Goal: Task Accomplishment & Management: Complete application form

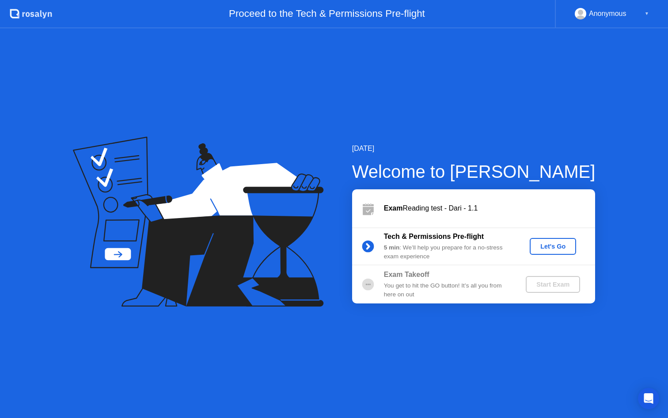
click at [554, 243] on div "Let's Go" at bounding box center [552, 246] width 39 height 7
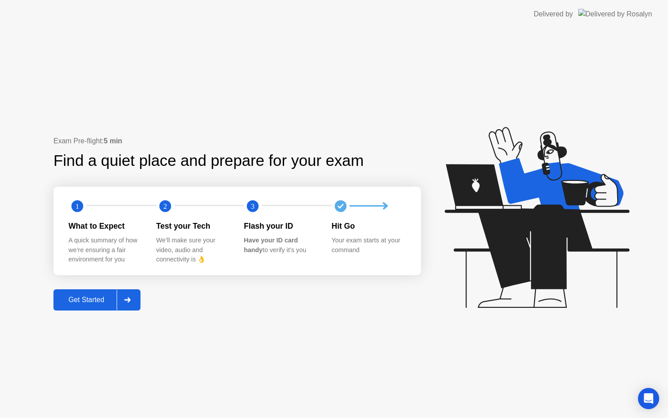
click at [91, 296] on div "Get Started" at bounding box center [86, 300] width 61 height 8
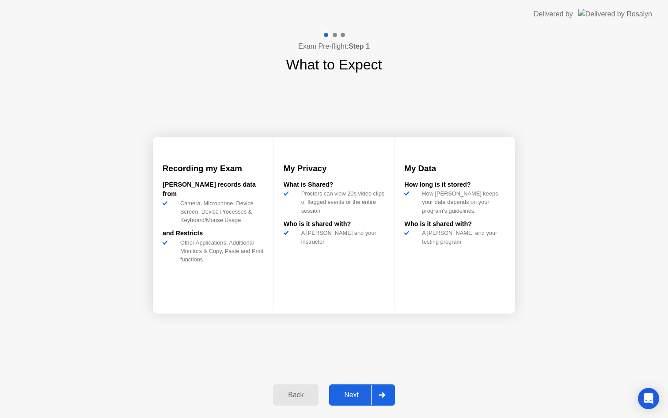
click at [354, 395] on div "Next" at bounding box center [351, 395] width 39 height 8
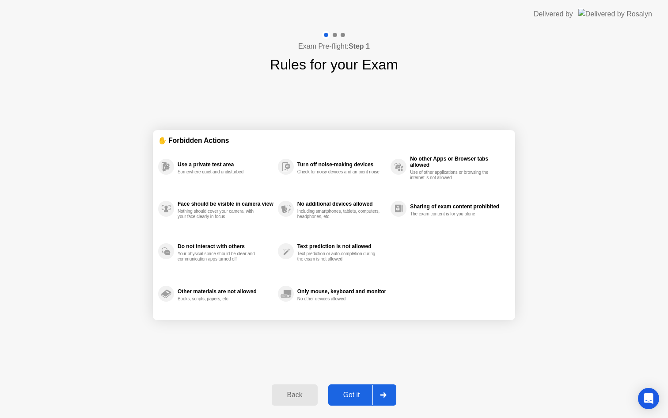
click at [347, 391] on div "Got it" at bounding box center [352, 395] width 42 height 8
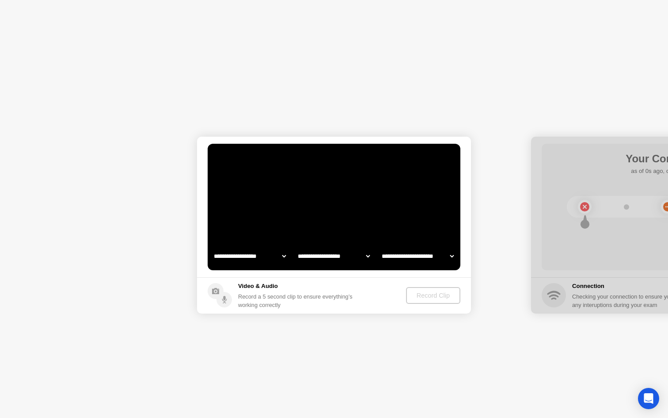
select select "**********"
select select "*******"
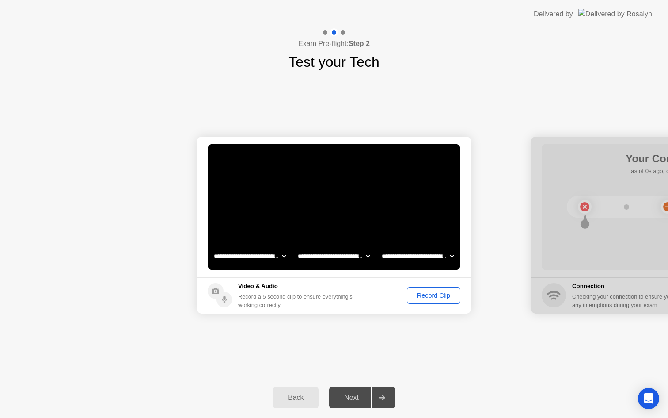
click at [435, 292] on div "Record Clip" at bounding box center [433, 295] width 47 height 7
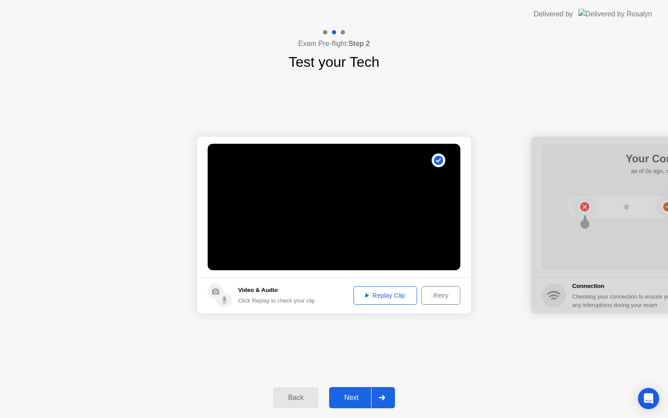
click at [355, 396] on div "Next" at bounding box center [351, 397] width 39 height 8
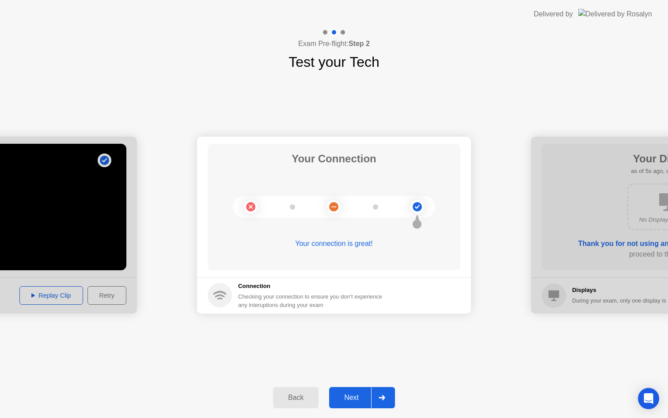
click at [353, 395] on div "Next" at bounding box center [351, 397] width 39 height 8
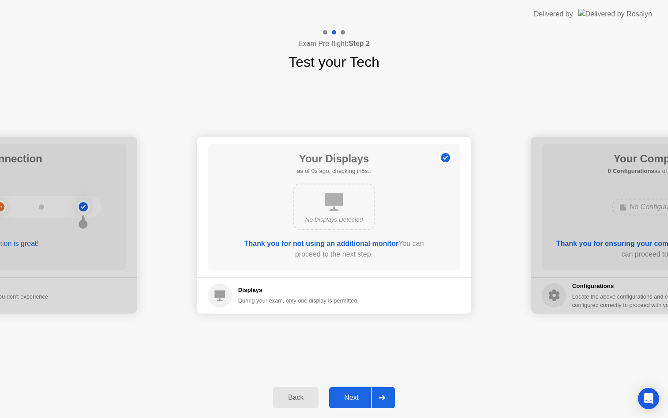
click at [353, 395] on div "Next" at bounding box center [351, 397] width 39 height 8
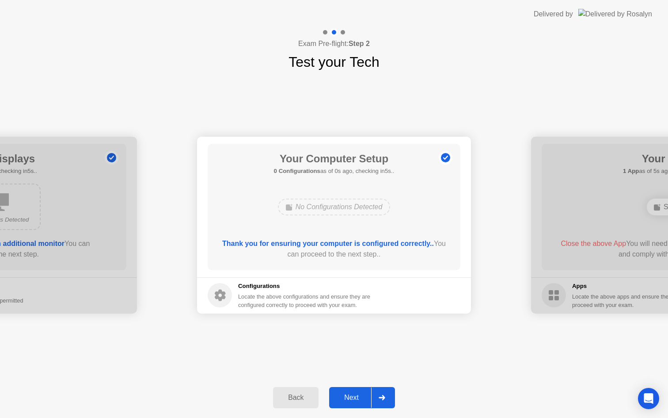
click at [353, 395] on div "Next" at bounding box center [351, 397] width 39 height 8
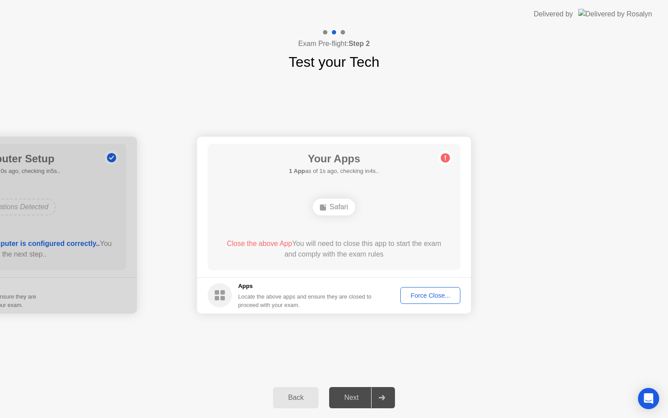
click at [427, 293] on div "Force Close..." at bounding box center [430, 295] width 54 height 7
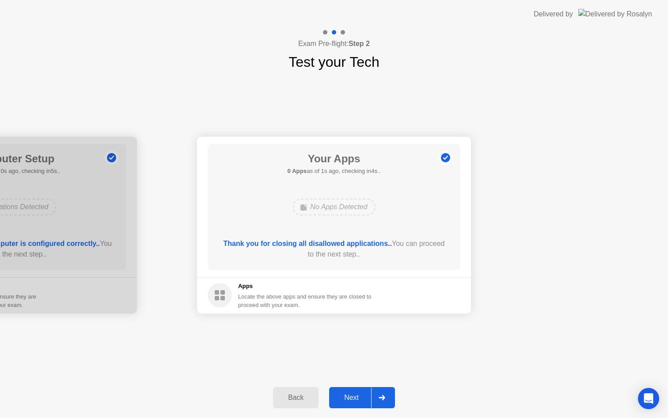
click at [356, 390] on button "Next" at bounding box center [362, 397] width 66 height 21
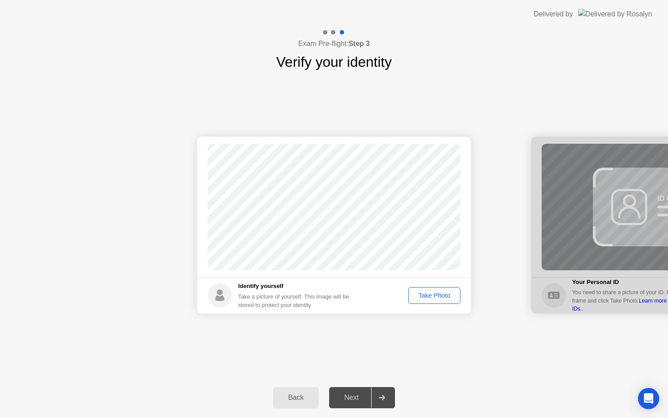
click at [438, 292] on div "Take Photo" at bounding box center [434, 295] width 46 height 7
click at [355, 396] on div "Next" at bounding box center [351, 397] width 39 height 8
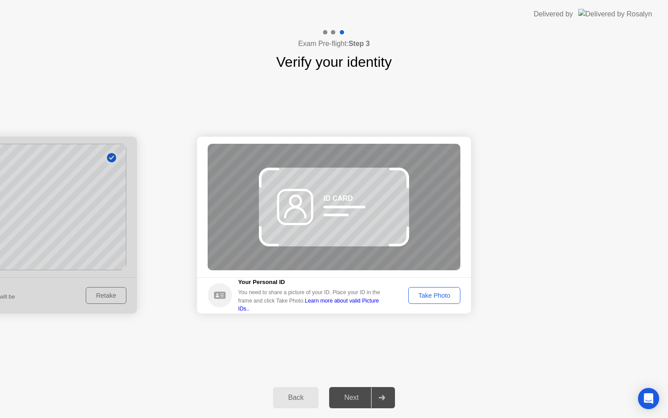
click at [449, 295] on div "Take Photo" at bounding box center [434, 295] width 46 height 7
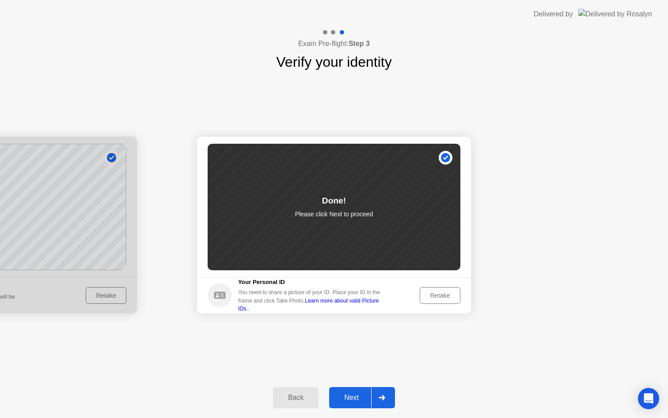
click at [356, 401] on div "Next" at bounding box center [351, 397] width 39 height 8
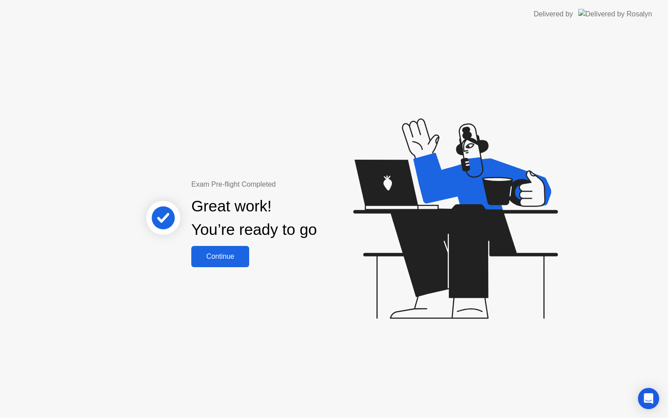
click at [227, 259] on div "Continue" at bounding box center [220, 256] width 53 height 8
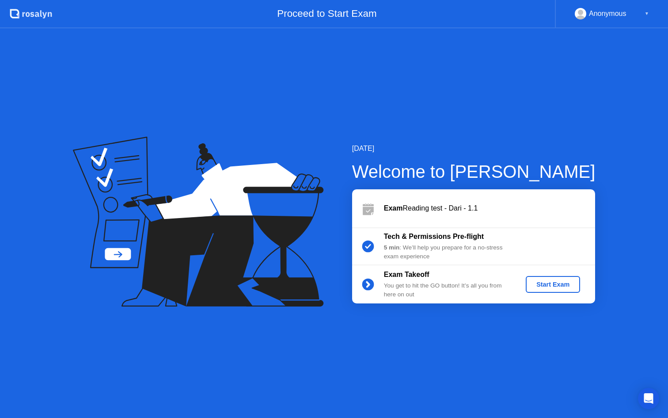
click at [555, 283] on div "Start Exam" at bounding box center [552, 284] width 47 height 7
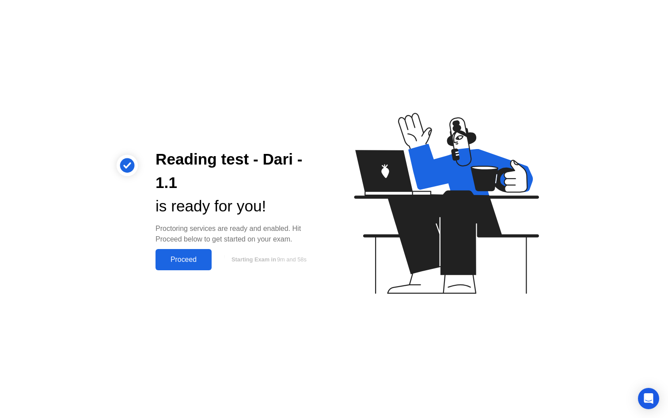
click at [189, 253] on button "Proceed" at bounding box center [184, 259] width 56 height 21
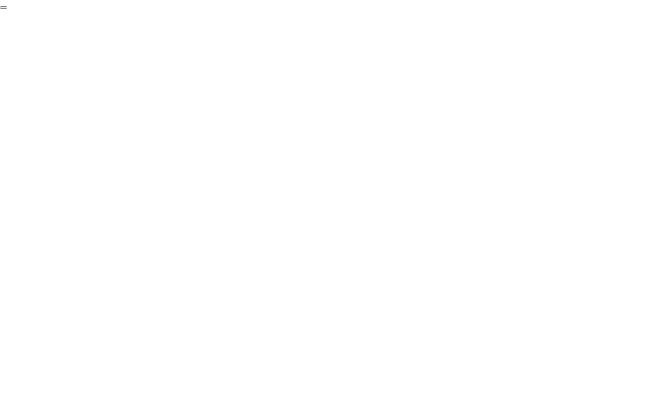
click div "End Proctoring Session"
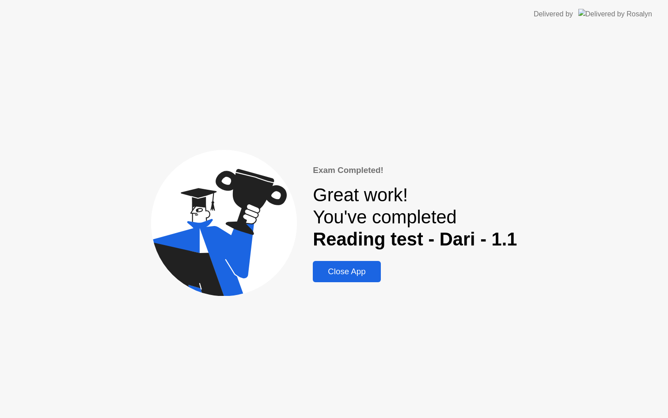
click at [355, 268] on div "Close App" at bounding box center [347, 271] width 62 height 10
